Goal: Task Accomplishment & Management: Use online tool/utility

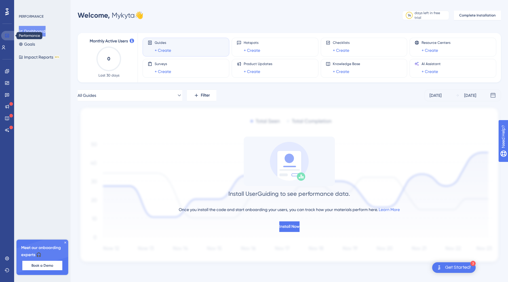
click at [6, 35] on icon at bounding box center [7, 35] width 5 height 5
click at [8, 73] on icon at bounding box center [7, 71] width 4 height 4
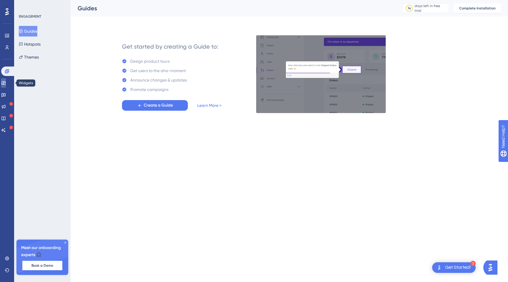
click at [6, 87] on link at bounding box center [3, 82] width 5 height 9
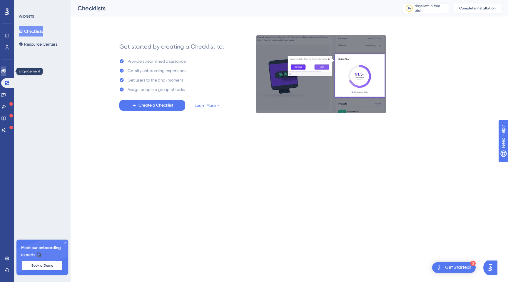
click at [6, 73] on icon at bounding box center [3, 71] width 5 height 5
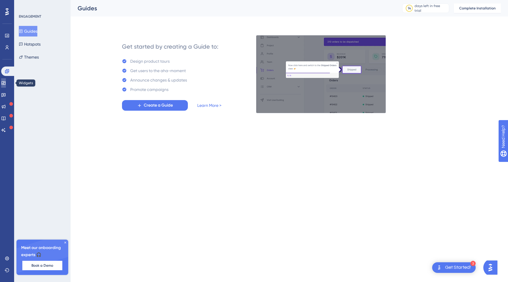
click at [5, 83] on icon at bounding box center [3, 83] width 4 height 4
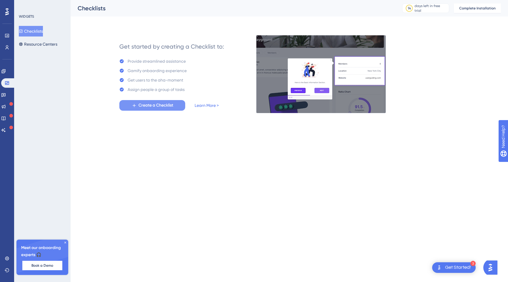
click at [140, 106] on span "Create a Checklist" at bounding box center [155, 105] width 35 height 7
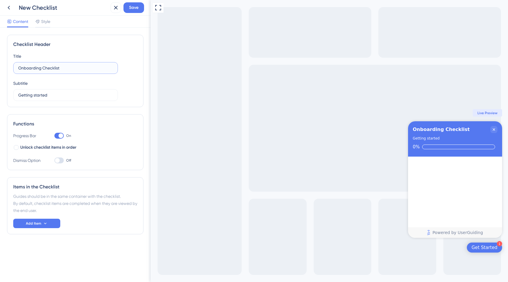
click at [96, 68] on input "Onboarding Checklist" at bounding box center [65, 68] width 95 height 6
click at [102, 50] on div "Checklist Header Title Onboarding Checklist Subtitle Getting started" at bounding box center [75, 71] width 136 height 72
click at [82, 90] on label "Getting started" at bounding box center [65, 95] width 105 height 12
click at [82, 92] on input "Getting started" at bounding box center [65, 95] width 95 height 6
click at [85, 81] on div "Subtitle Getting started" at bounding box center [65, 90] width 105 height 21
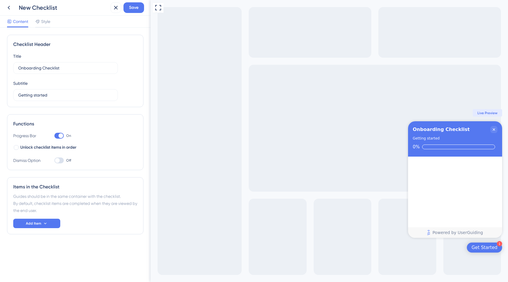
click at [58, 134] on div at bounding box center [60, 135] width 5 height 5
click at [54, 135] on input "On" at bounding box center [54, 135] width 0 height 0
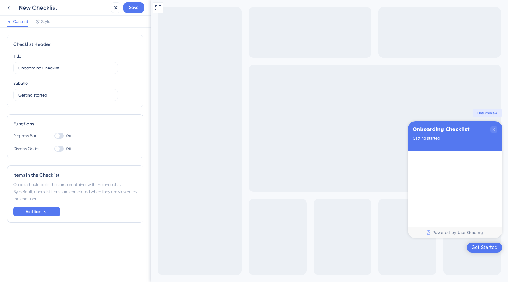
click at [58, 134] on div at bounding box center [57, 135] width 5 height 5
click at [54, 135] on input "Off" at bounding box center [54, 135] width 0 height 0
checkbox input "true"
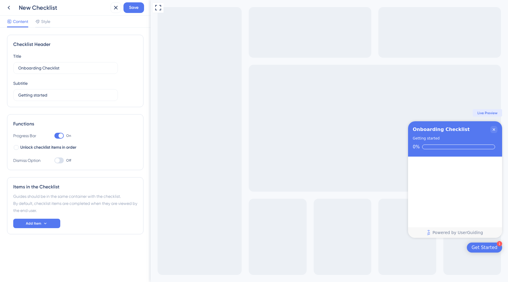
click at [60, 160] on div at bounding box center [58, 160] width 9 height 6
click at [54, 160] on input "Off" at bounding box center [54, 160] width 0 height 0
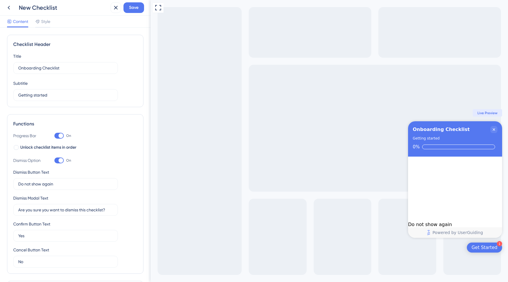
click at [60, 160] on div at bounding box center [60, 160] width 5 height 5
click at [54, 160] on input "On" at bounding box center [54, 160] width 0 height 0
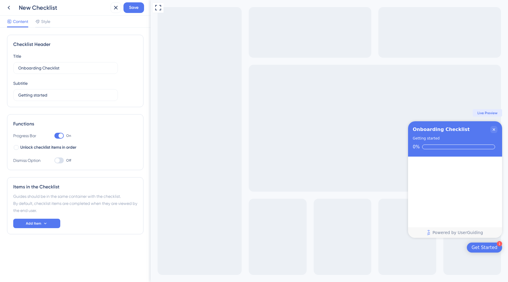
click at [60, 160] on div at bounding box center [58, 160] width 9 height 6
click at [54, 160] on input "Off" at bounding box center [54, 160] width 0 height 0
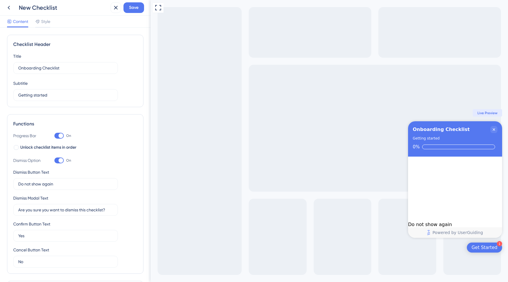
click at [60, 160] on div at bounding box center [60, 160] width 5 height 5
click at [54, 160] on input "On" at bounding box center [54, 160] width 0 height 0
checkbox input "false"
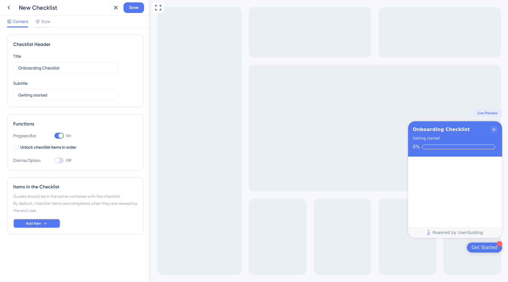
click at [46, 221] on icon at bounding box center [45, 223] width 5 height 5
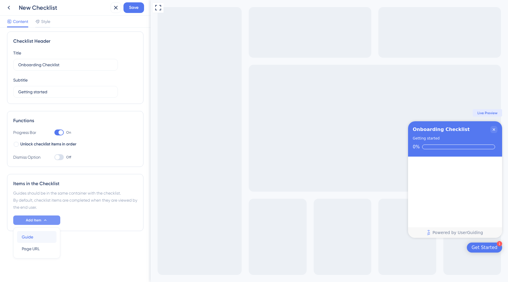
click at [46, 235] on div "Guide Guide" at bounding box center [37, 237] width 30 height 12
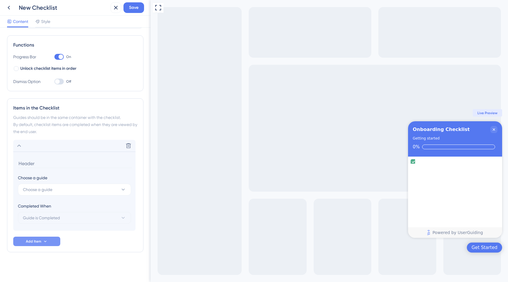
scroll to position [80, 0]
click at [52, 187] on span "Choose a guide" at bounding box center [37, 188] width 29 height 7
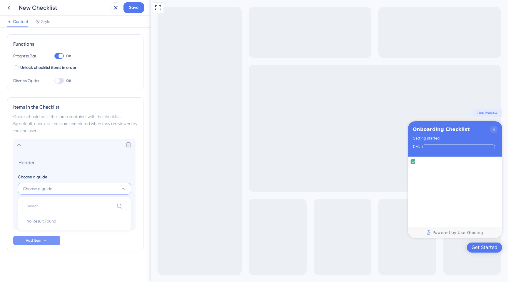
click at [53, 207] on input at bounding box center [70, 205] width 87 height 5
type input "test"
type input "i"
click at [74, 173] on div "Choose a guide" at bounding box center [74, 176] width 113 height 7
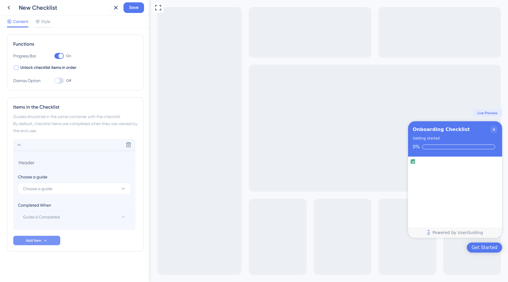
scroll to position [0, 0]
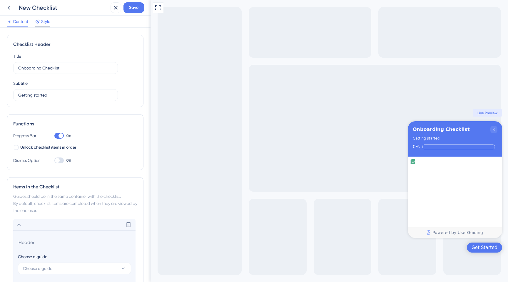
click at [43, 20] on span "Style" at bounding box center [45, 21] width 9 height 7
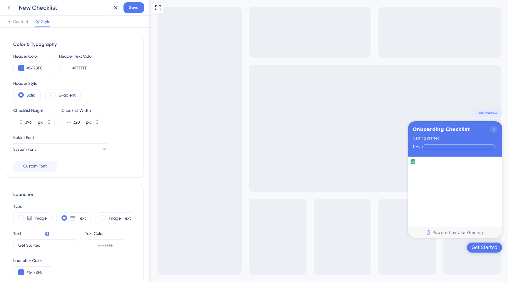
click at [8, 6] on icon at bounding box center [8, 7] width 7 height 7
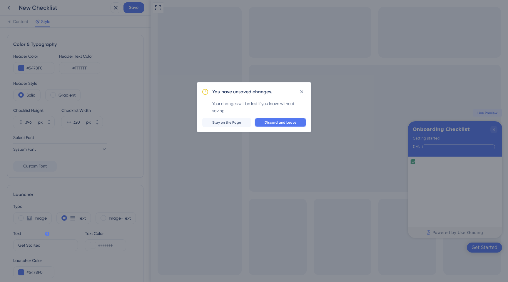
click at [278, 124] on span "Discard and Leave" at bounding box center [280, 122] width 32 height 5
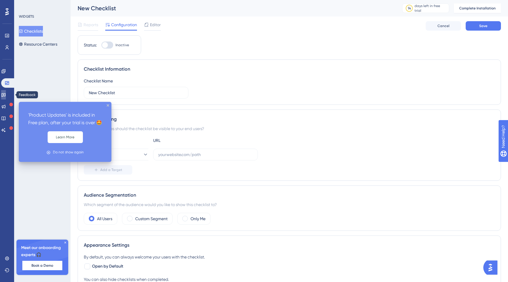
click at [6, 93] on icon at bounding box center [3, 94] width 5 height 5
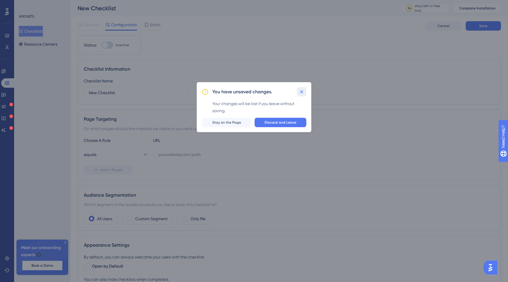
click at [303, 90] on icon at bounding box center [302, 92] width 6 height 6
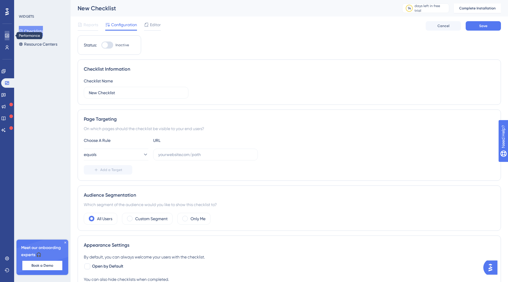
click at [5, 35] on link at bounding box center [7, 35] width 5 height 9
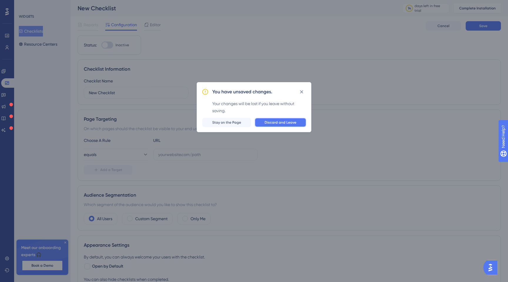
click at [287, 125] on button "Discard and Leave" at bounding box center [280, 122] width 52 height 9
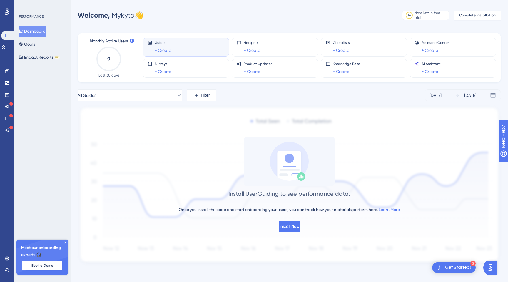
click at [190, 46] on div "Guides + Create" at bounding box center [186, 47] width 77 height 14
click at [165, 50] on link "+ Create" at bounding box center [163, 50] width 16 height 7
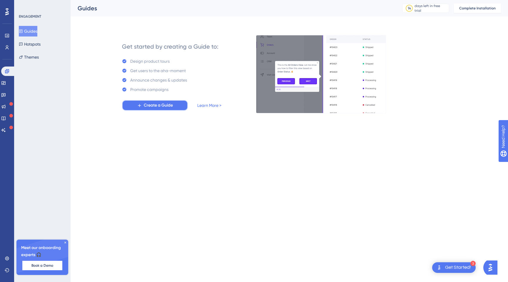
click at [176, 105] on button "Create a Guide" at bounding box center [155, 105] width 66 height 11
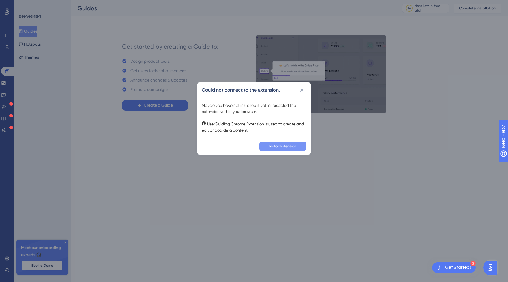
click at [274, 145] on span "Install Extension" at bounding box center [282, 146] width 27 height 5
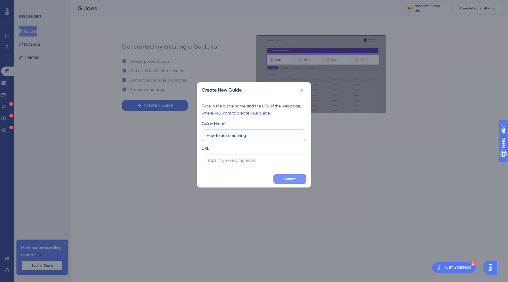
type input "How to do something"
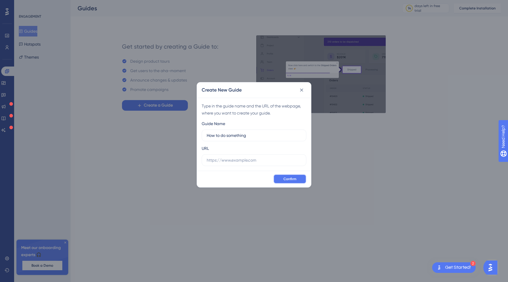
click at [290, 180] on span "Confirm" at bounding box center [289, 178] width 13 height 5
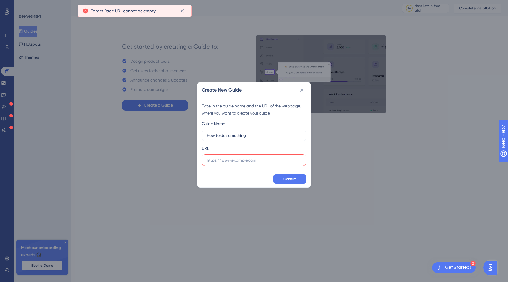
click at [230, 165] on label at bounding box center [254, 160] width 105 height 12
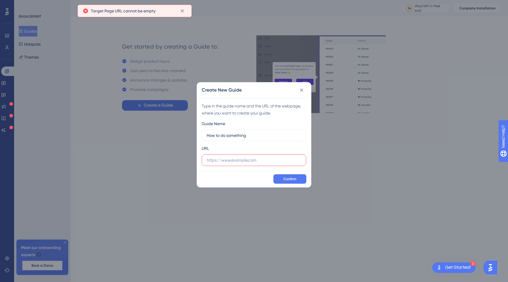
click at [230, 163] on input "text" at bounding box center [254, 160] width 95 height 6
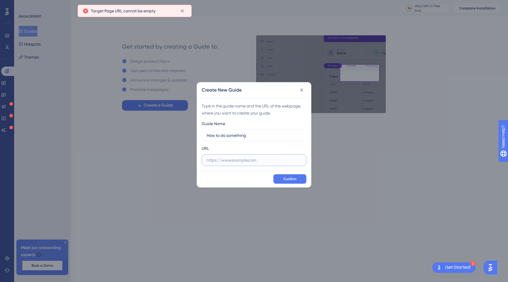
paste input "https://panel.userguiding.com/guides"
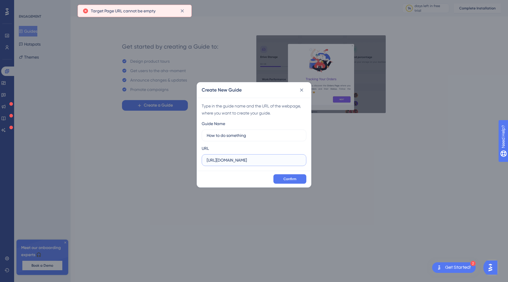
click at [278, 161] on input "https://panel.userguiding.com/guides" at bounding box center [254, 160] width 95 height 6
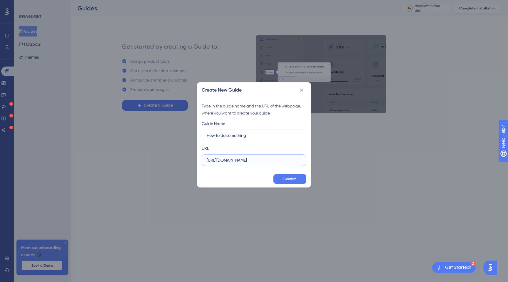
click at [278, 161] on input "https://panel.userguiding.com/guides" at bounding box center [254, 160] width 95 height 6
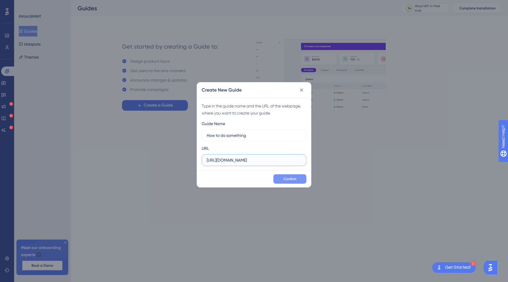
type input "https://panel.userguiding.com"
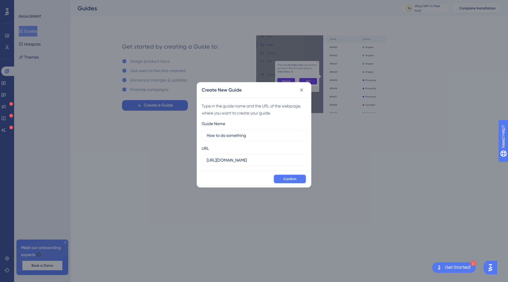
click at [298, 178] on button "Confirm" at bounding box center [289, 178] width 33 height 9
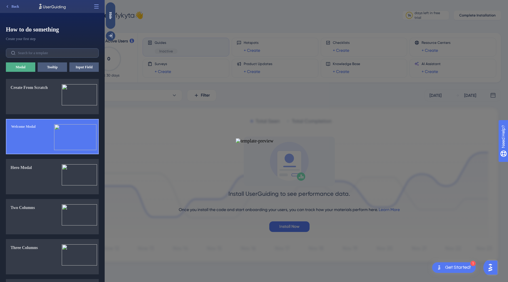
click at [48, 140] on button "Welcome Modal" at bounding box center [52, 136] width 93 height 35
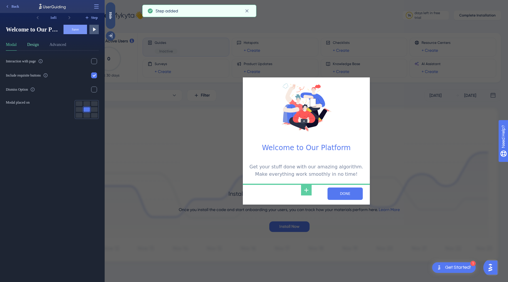
click at [33, 45] on button "Design" at bounding box center [33, 45] width 12 height 9
click at [60, 45] on button "Advanced" at bounding box center [57, 45] width 17 height 9
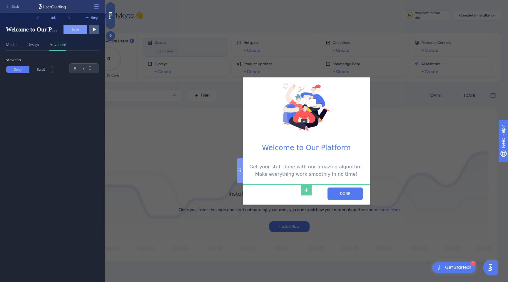
click at [352, 200] on div "NEXT" at bounding box center [306, 193] width 127 height 22
click at [352, 196] on input "NEXT" at bounding box center [344, 193] width 35 height 12
click at [344, 194] on input "NEXT" at bounding box center [344, 193] width 35 height 12
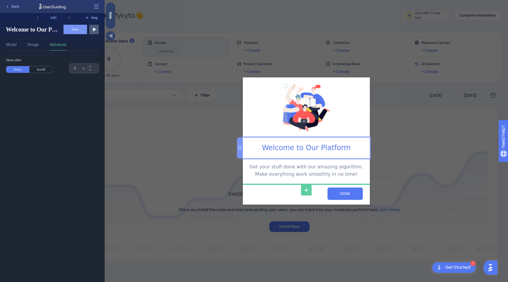
click at [294, 150] on div "Welcome to Our Platform" at bounding box center [306, 147] width 118 height 11
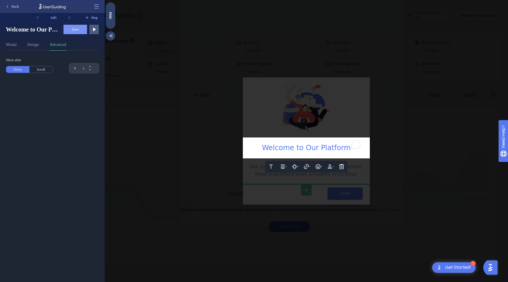
click at [296, 149] on span "Welcome to Our Platform" at bounding box center [306, 147] width 89 height 8
click at [361, 105] on div at bounding box center [306, 141] width 403 height 282
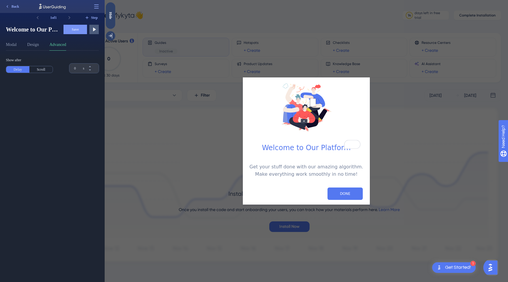
click at [453, 265] on div "Get Started!" at bounding box center [458, 267] width 26 height 6
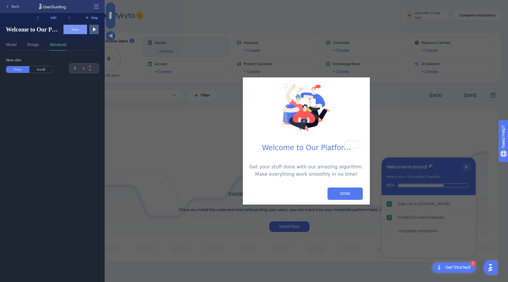
click at [453, 265] on div "Get Started!" at bounding box center [458, 267] width 26 height 6
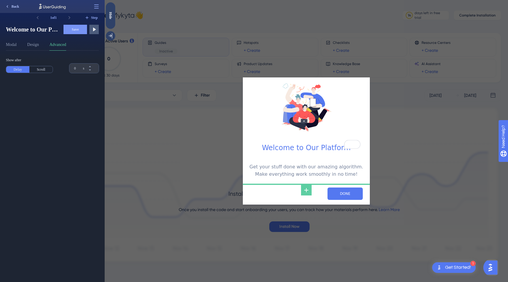
click at [10, 7] on button "Back" at bounding box center [11, 6] width 19 height 9
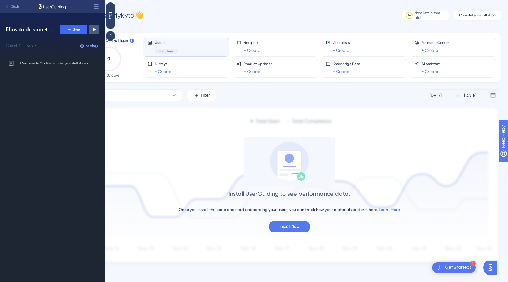
click at [463, 268] on div "Get Started!" at bounding box center [458, 267] width 26 height 6
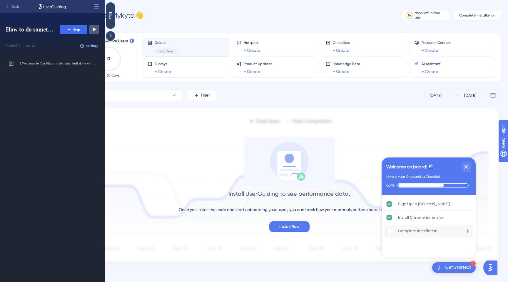
click at [446, 232] on div "Complete Installation" at bounding box center [428, 230] width 89 height 13
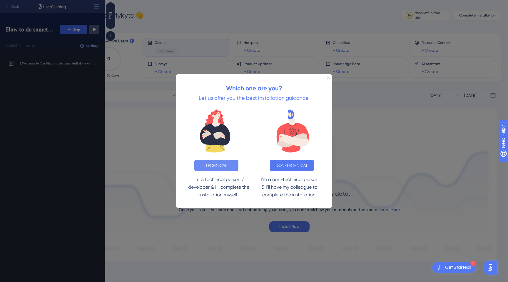
click at [227, 166] on button "TECHNICAL" at bounding box center [216, 164] width 44 height 11
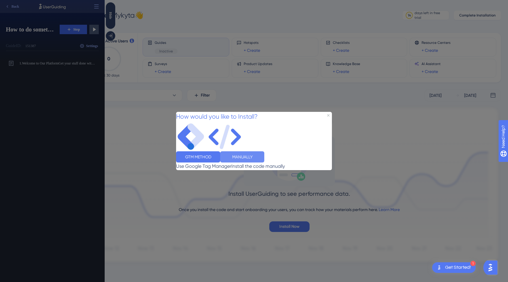
click at [264, 162] on button "MANUALLY" at bounding box center [242, 156] width 44 height 11
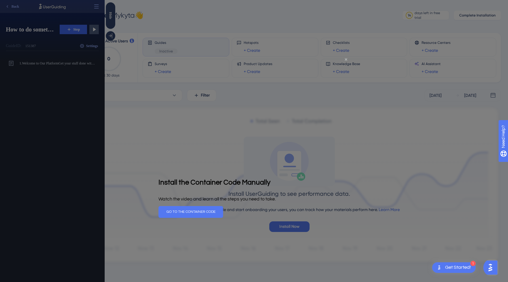
click at [345, 59] on icon "Close Preview" at bounding box center [346, 59] width 2 height 2
